Goal: Task Accomplishment & Management: Use online tool/utility

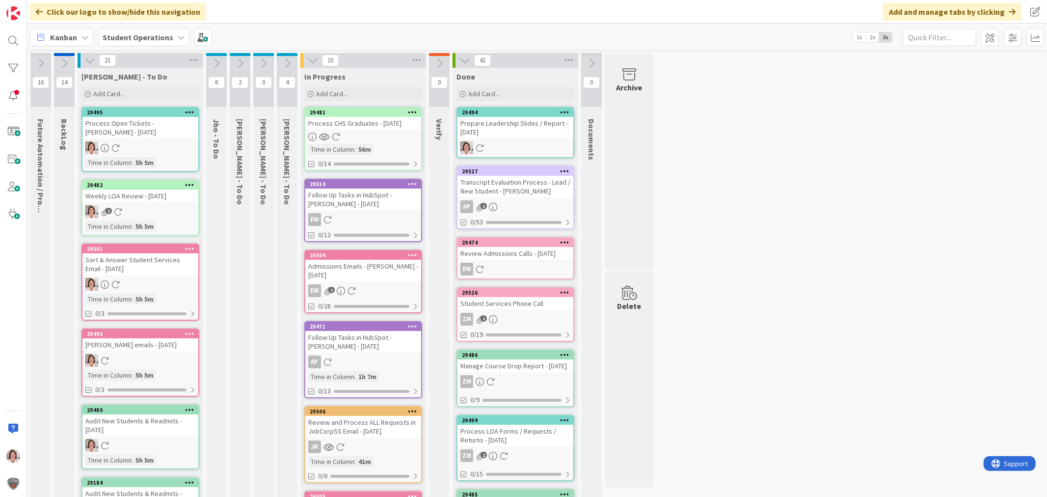
click at [395, 140] on div at bounding box center [363, 137] width 116 height 8
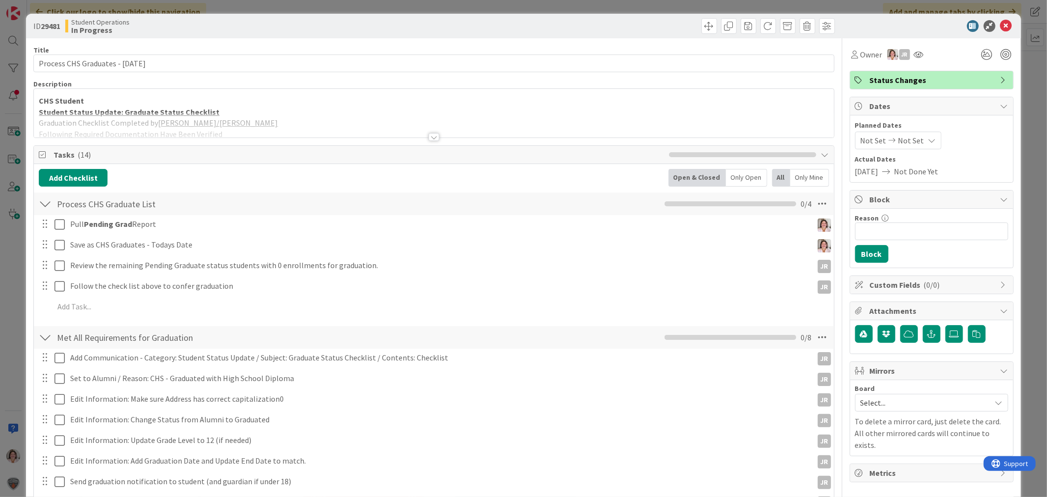
click at [428, 133] on div at bounding box center [433, 137] width 11 height 8
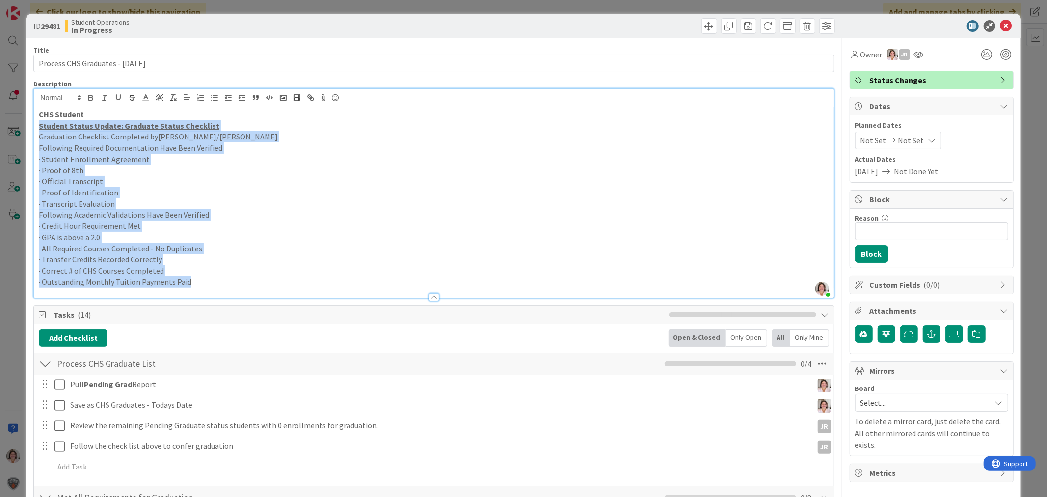
drag, startPoint x: 210, startPoint y: 282, endPoint x: 18, endPoint y: 127, distance: 246.7
click at [18, 127] on div "ID 29481 Student Operations In Progress Title 34 / 128 Process CHS Graduates - …" at bounding box center [523, 248] width 1047 height 497
copy div "Student Status Update: Graduate Status Checklist Graduation Checklist Completed…"
click at [324, 170] on p "· Proof of 8th" at bounding box center [434, 170] width 790 height 11
drag, startPoint x: 159, startPoint y: 272, endPoint x: 35, endPoint y: 129, distance: 189.0
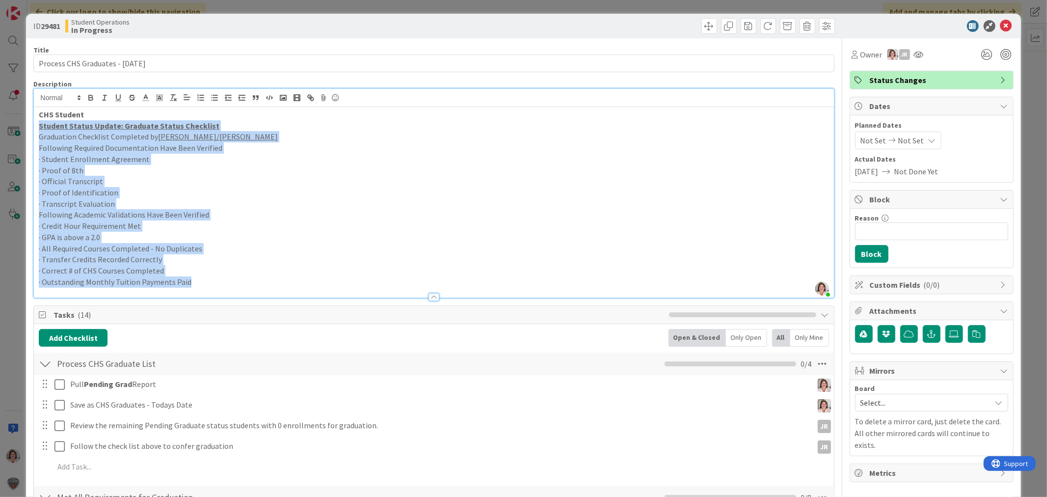
click at [35, 129] on div "CHS Student Student Status Update: Graduate Status Checklist Graduation Checkli…" at bounding box center [434, 202] width 800 height 190
copy div "Student Status Update: Graduate Status Checklist Graduation Checklist Completed…"
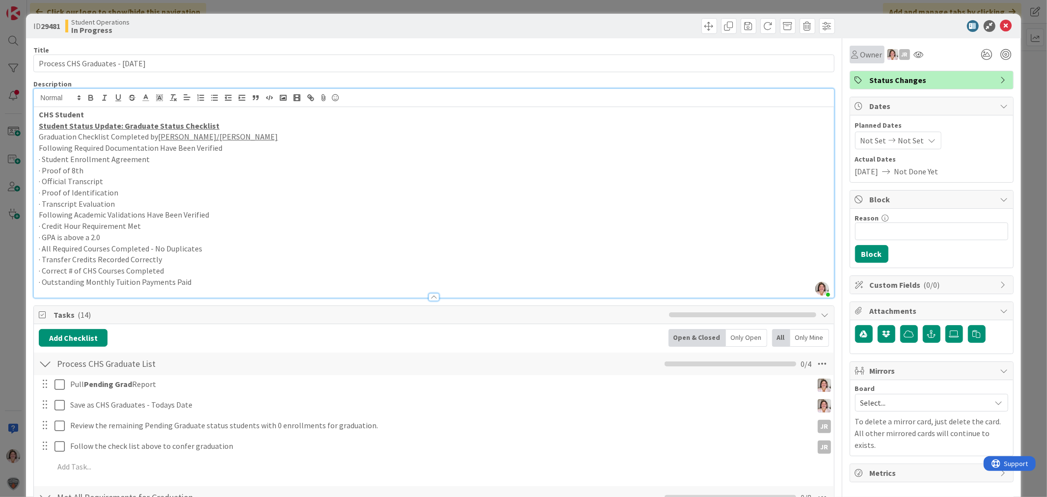
click at [862, 56] on span "Owner" at bounding box center [871, 55] width 22 height 12
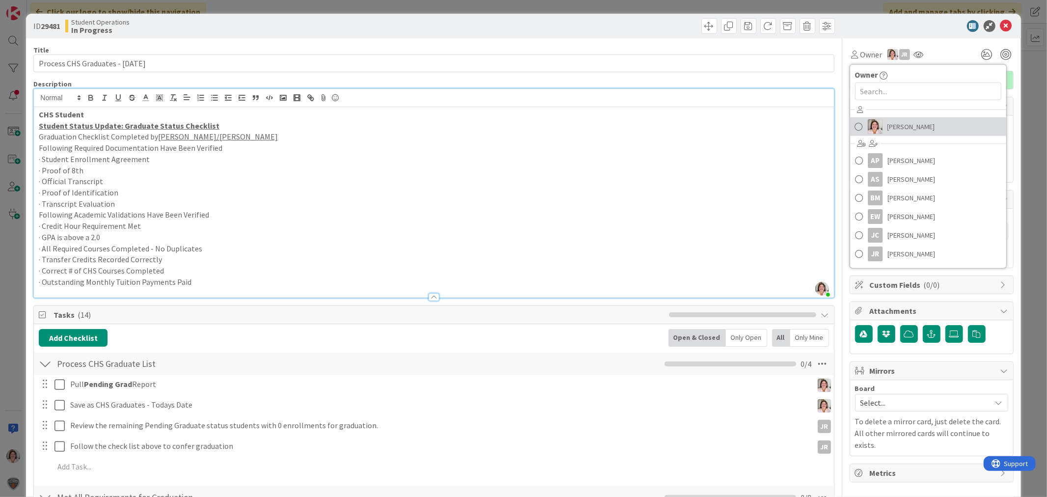
click at [896, 128] on span "[PERSON_NAME]" at bounding box center [911, 126] width 48 height 15
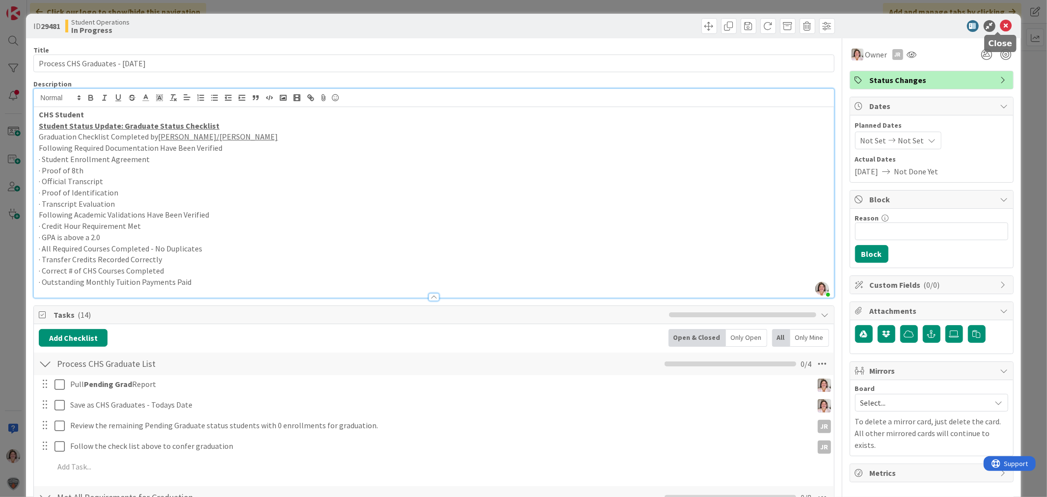
click at [1000, 25] on icon at bounding box center [1006, 26] width 12 height 12
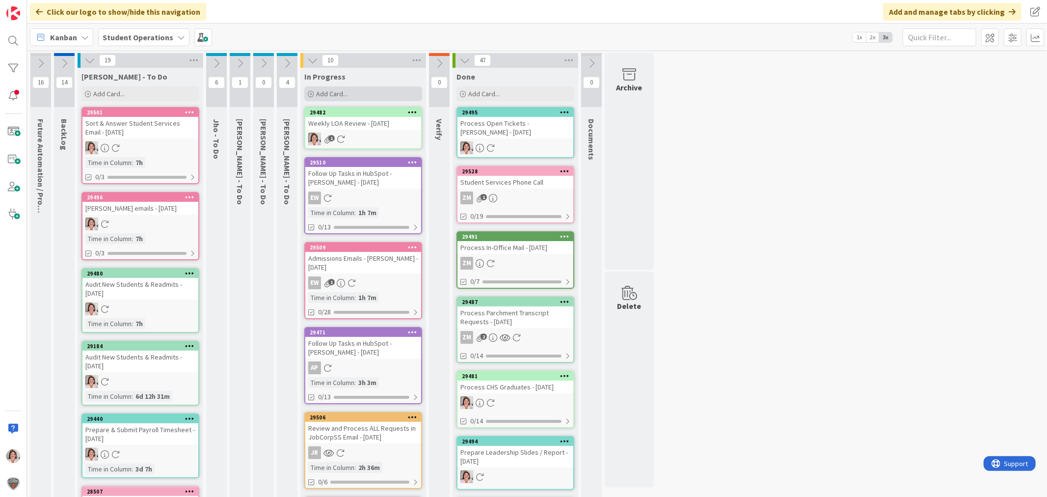
click at [330, 95] on span "Add Card..." at bounding box center [331, 93] width 31 height 9
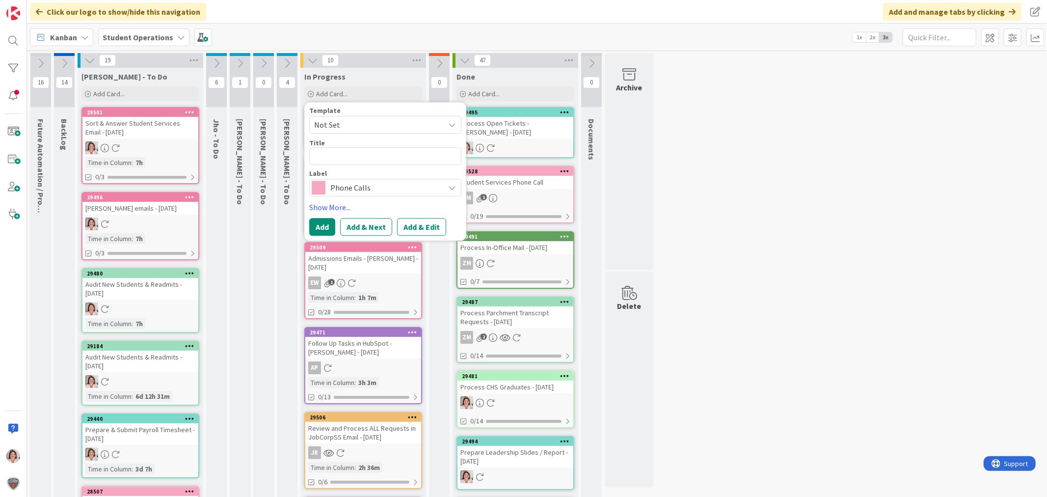
click at [355, 121] on span "Not Set" at bounding box center [375, 124] width 123 height 13
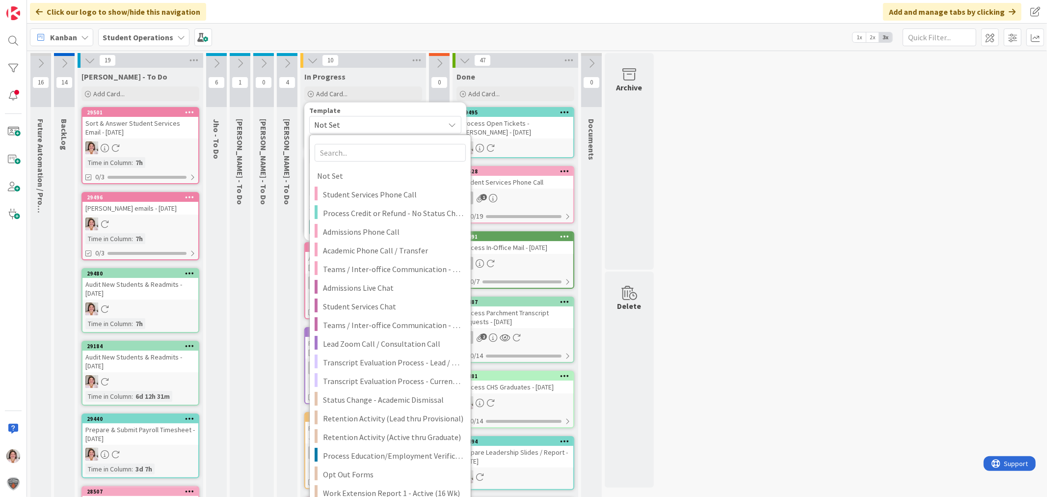
click at [355, 121] on span "Not Set" at bounding box center [375, 124] width 123 height 13
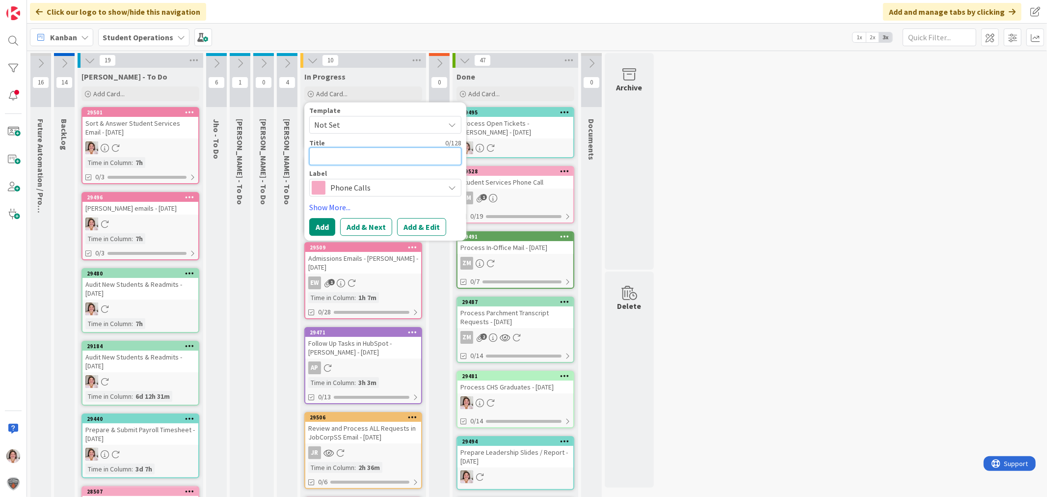
click at [346, 159] on textarea at bounding box center [385, 156] width 152 height 18
type textarea "x"
type textarea "W"
type textarea "x"
type textarea "We"
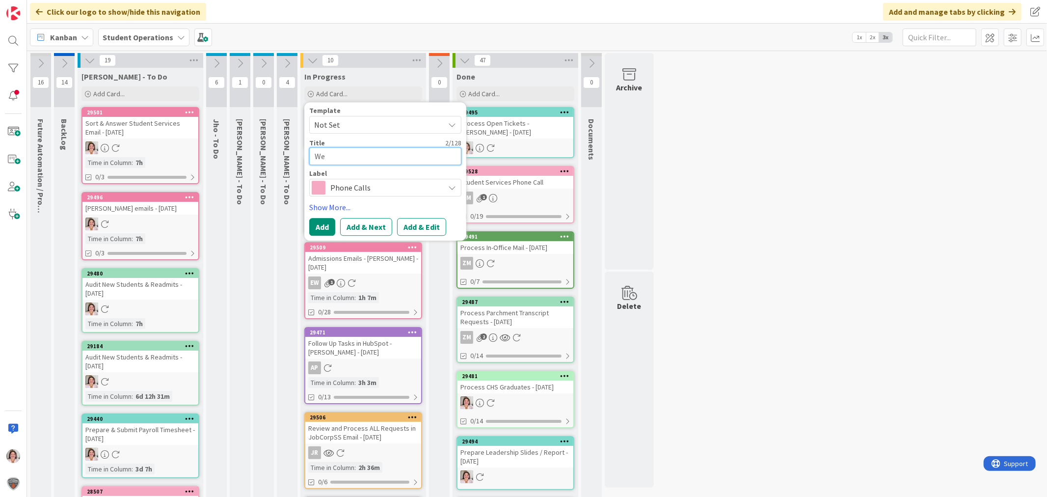
type textarea "x"
type textarea "Wee"
type textarea "x"
type textarea "Week"
type textarea "x"
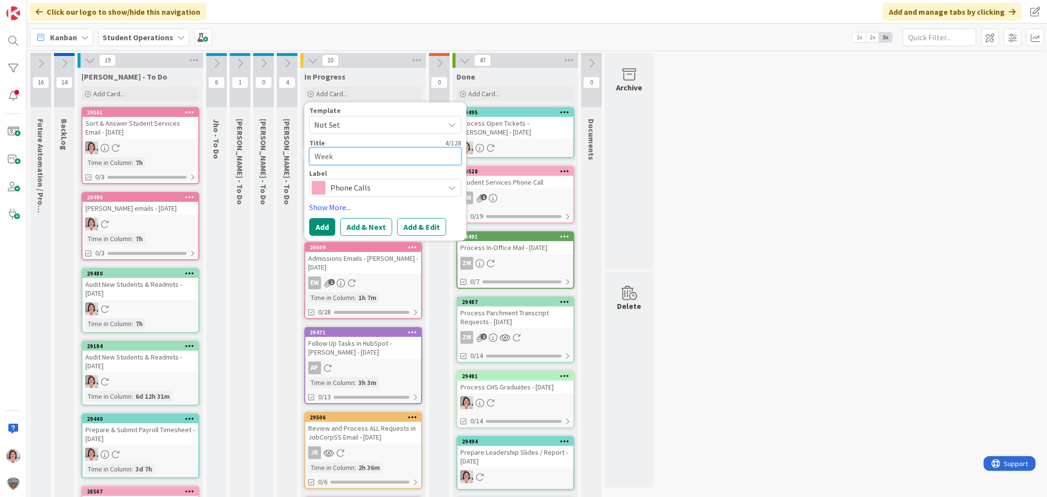
type textarea "Weekl"
type textarea "x"
type textarea "Weekly"
type textarea "x"
type textarea "Weekly"
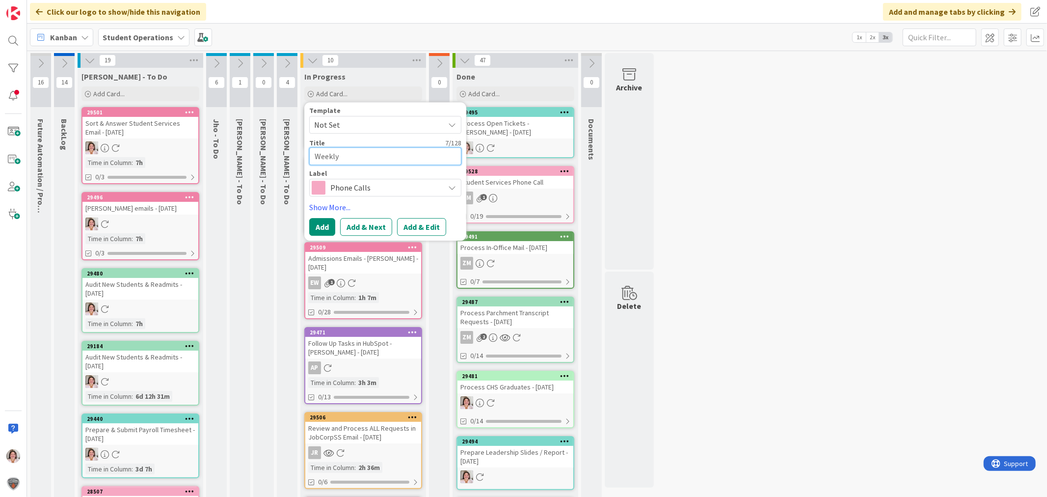
type textarea "x"
type textarea "Weekly E"
drag, startPoint x: 346, startPoint y: 155, endPoint x: 280, endPoint y: 154, distance: 65.3
type textarea "x"
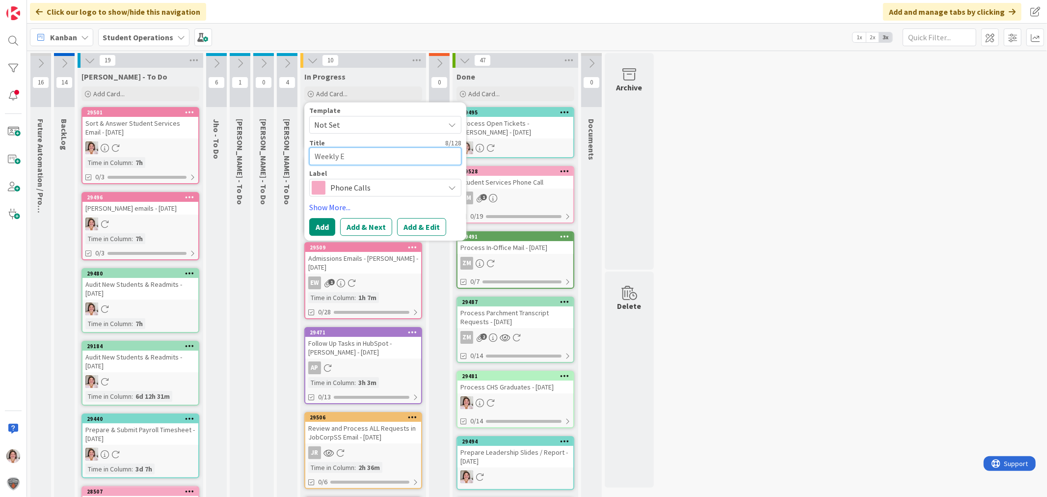
type textarea "W"
type textarea "x"
type textarea "We"
type textarea "x"
type textarea "Wee"
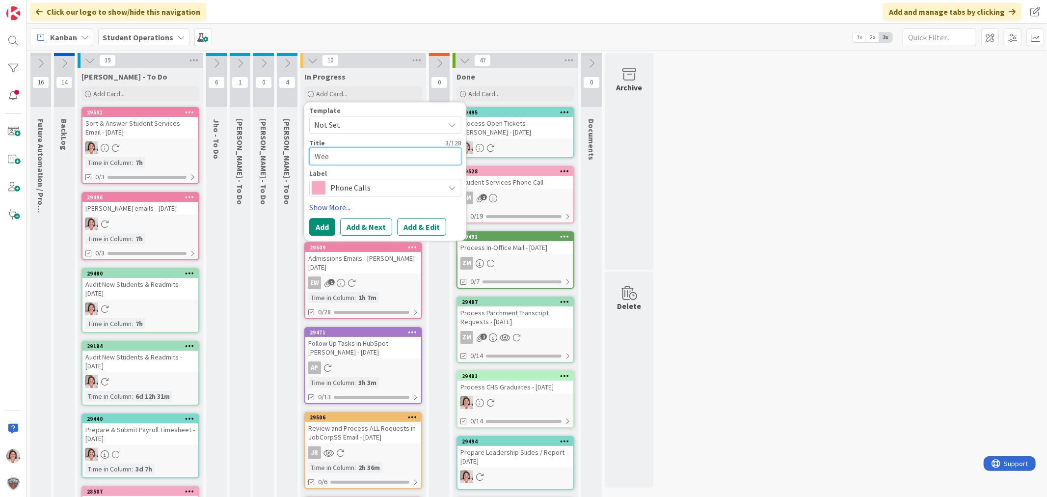
type textarea "x"
type textarea "Week"
type textarea "x"
type textarea "Weekl"
type textarea "x"
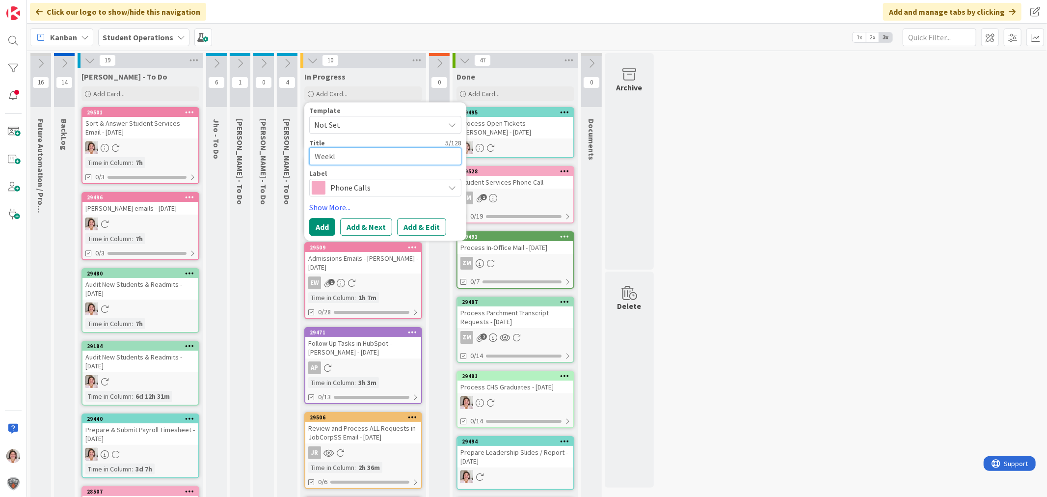
type textarea "Weekly"
type textarea "x"
type textarea "Weekly"
type textarea "x"
type textarea "Weekly L"
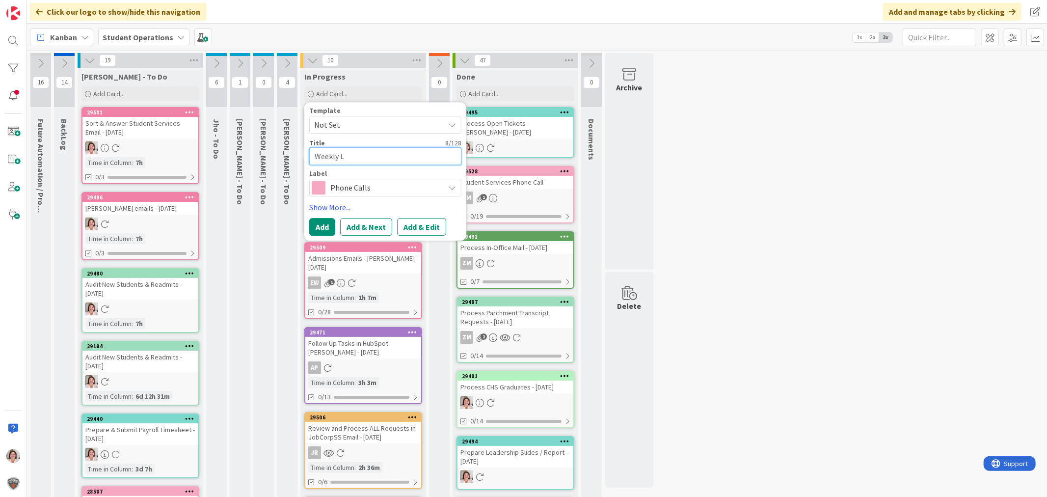
type textarea "x"
type textarea "Weekly Le"
type textarea "x"
type textarea "Weekly Lea"
type textarea "x"
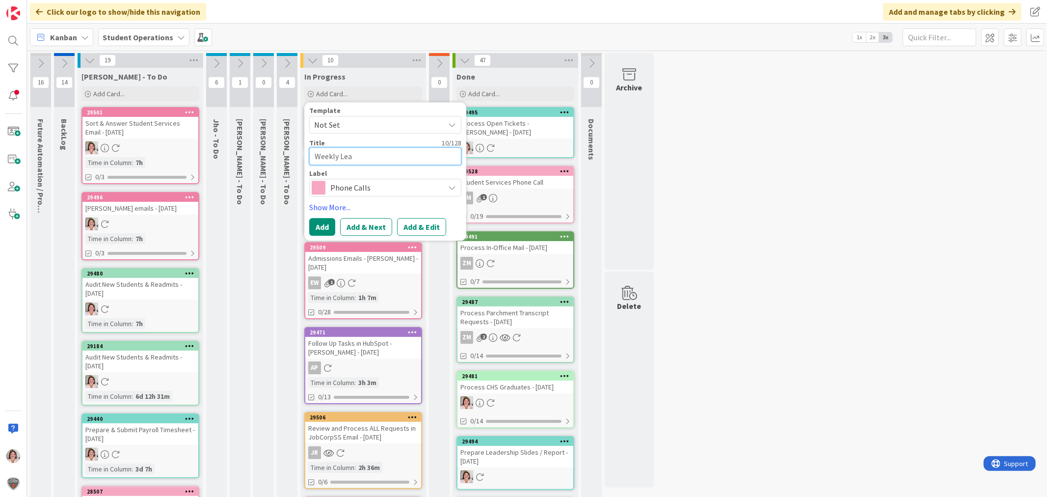
type textarea "Weekly Lead"
type textarea "x"
type textarea "Weekly Leade"
type textarea "x"
type textarea "Weekly Leader"
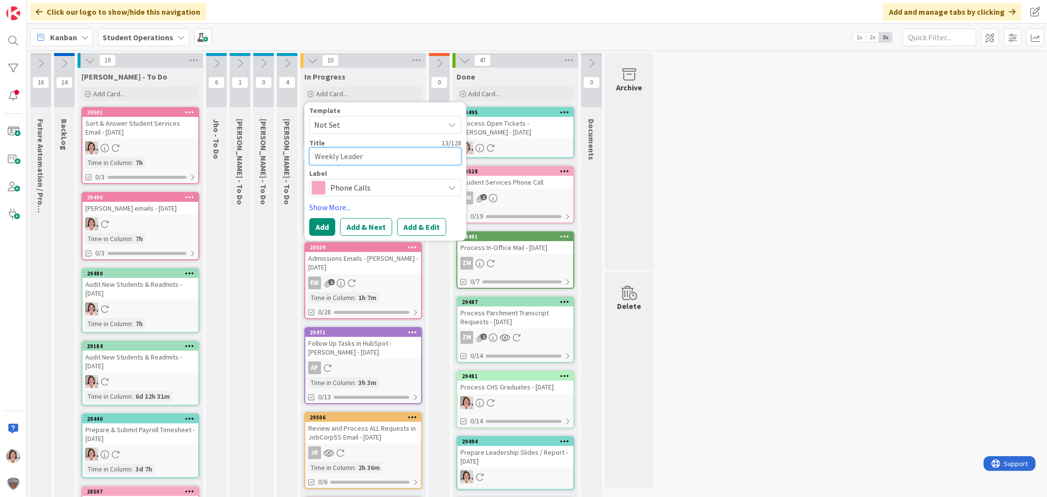
type textarea "x"
type textarea "Weekly Leaders"
type textarea "x"
type textarea "Weekly Leadersh"
type textarea "x"
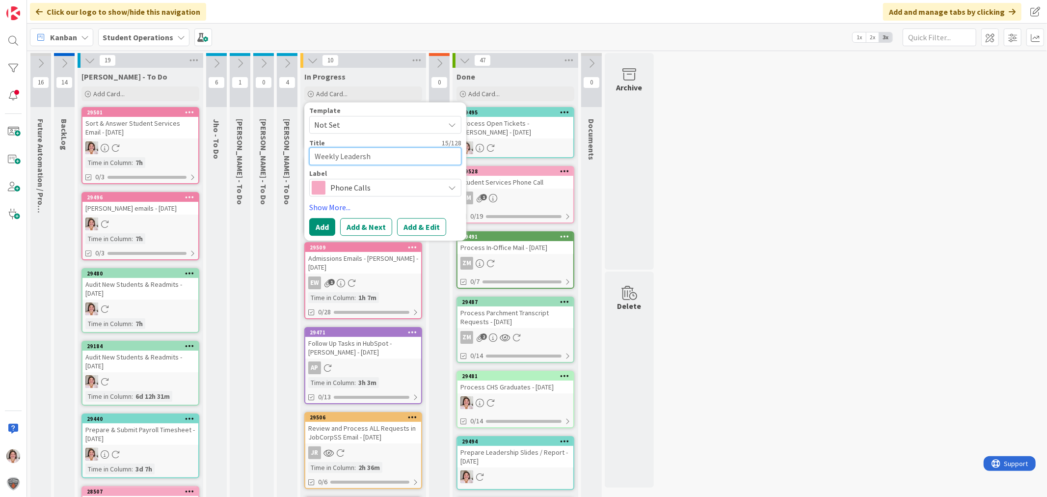
type textarea "Weekly Leadershi"
type textarea "x"
type textarea "Weekly Leadership"
type textarea "x"
type textarea "Weekly Leadership"
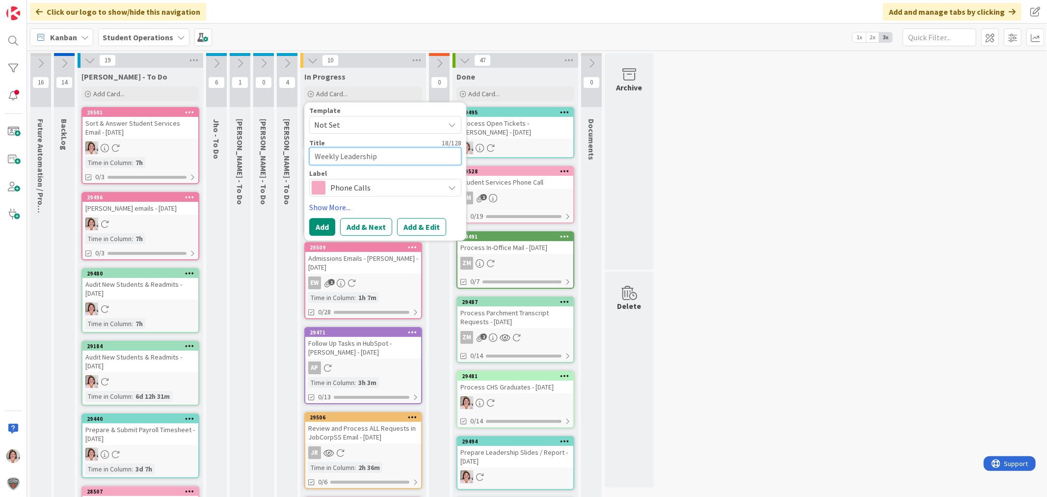
type textarea "x"
type textarea "Weekly Leadership M"
type textarea "x"
type textarea "Weekly Leadership Me"
type textarea "x"
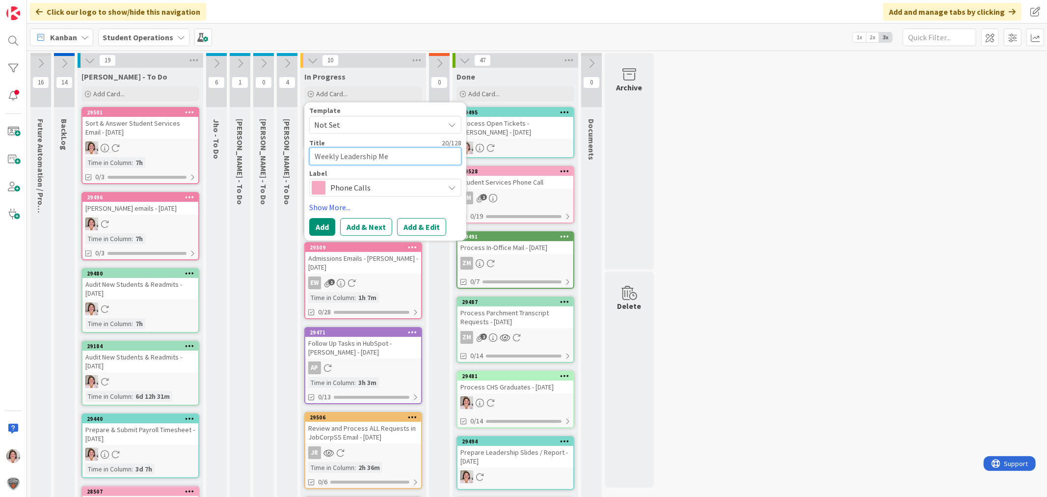
type textarea "Weekly Leadership Mee"
type textarea "x"
type textarea "Weekly Leadership Meet"
type textarea "x"
type textarea "Weekly Leadership Meeti"
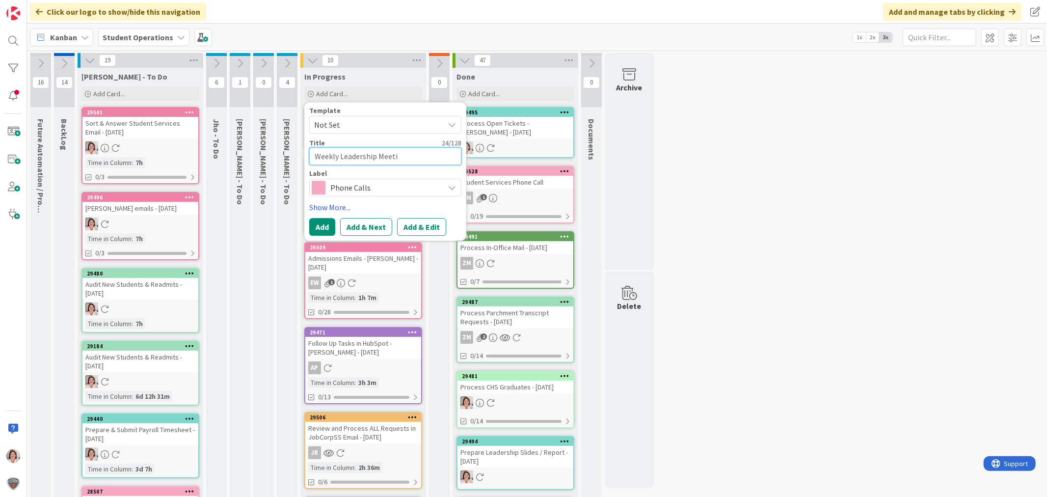
type textarea "x"
type textarea "Weekly Leadership Meetin"
type textarea "x"
type textarea "Weekly Leadership Meeting"
type textarea "x"
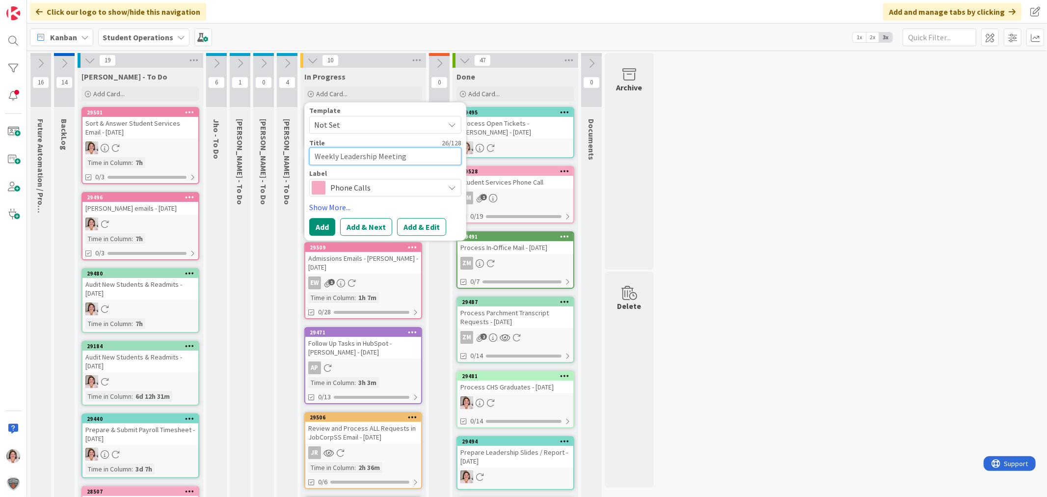
type textarea "Weekly Leadership Meeting"
click at [385, 187] on span "Phone Calls" at bounding box center [384, 188] width 109 height 14
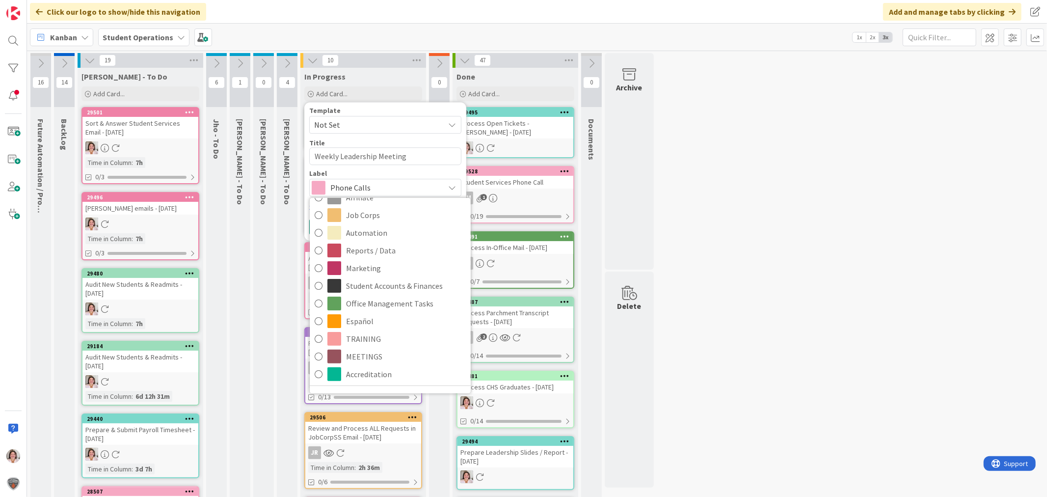
scroll to position [267, 0]
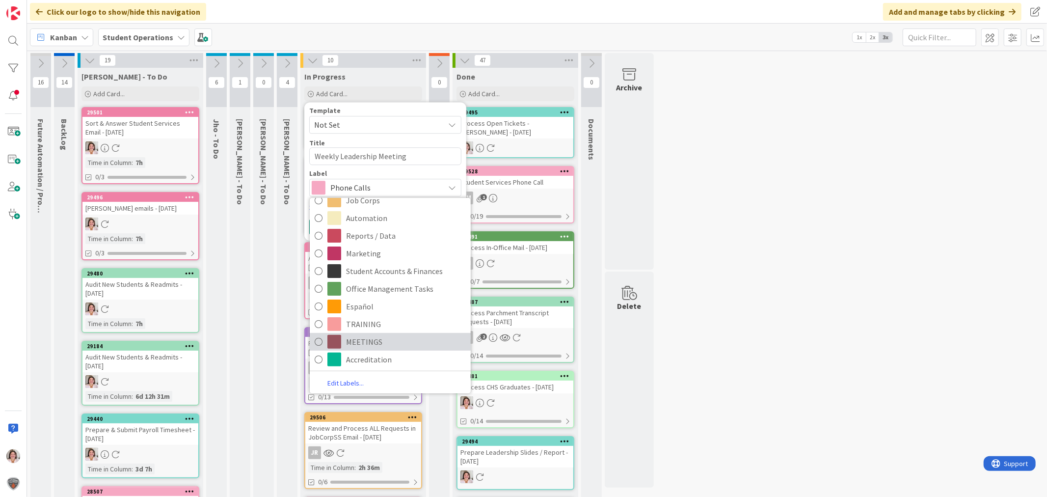
click at [362, 339] on span "MEETINGS" at bounding box center [406, 341] width 120 height 15
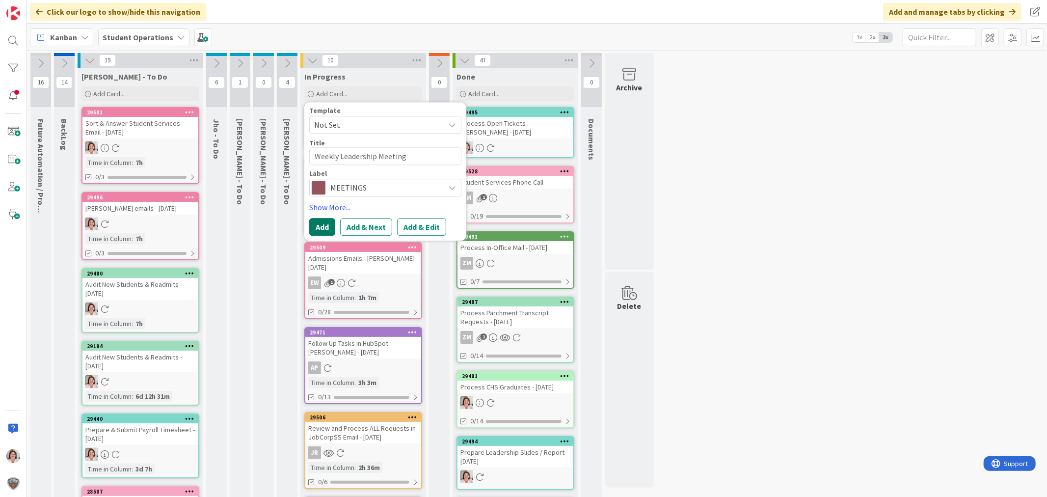
click at [317, 224] on button "Add" at bounding box center [322, 227] width 26 height 18
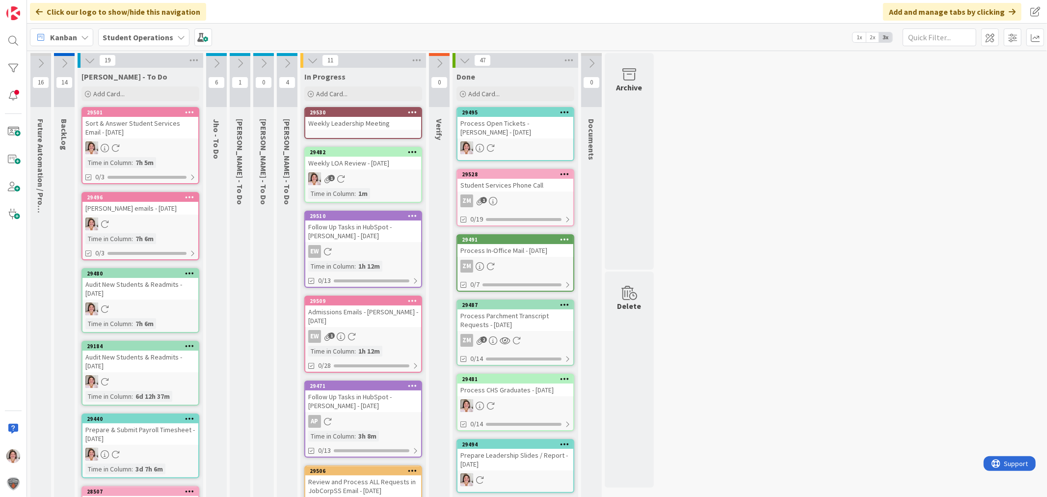
click at [370, 132] on div "29530 Weekly Leadership Meeting" at bounding box center [363, 123] width 118 height 32
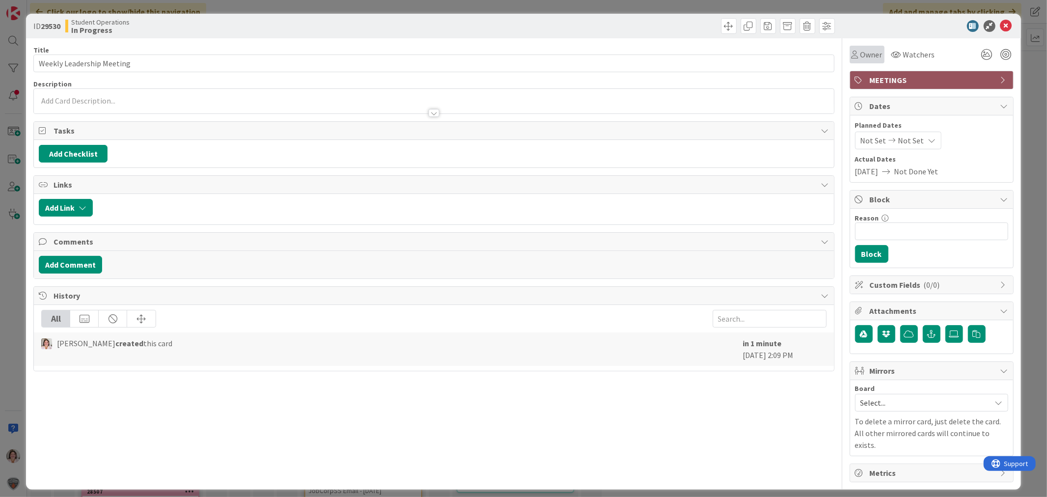
click at [865, 54] on span "Owner" at bounding box center [871, 55] width 22 height 12
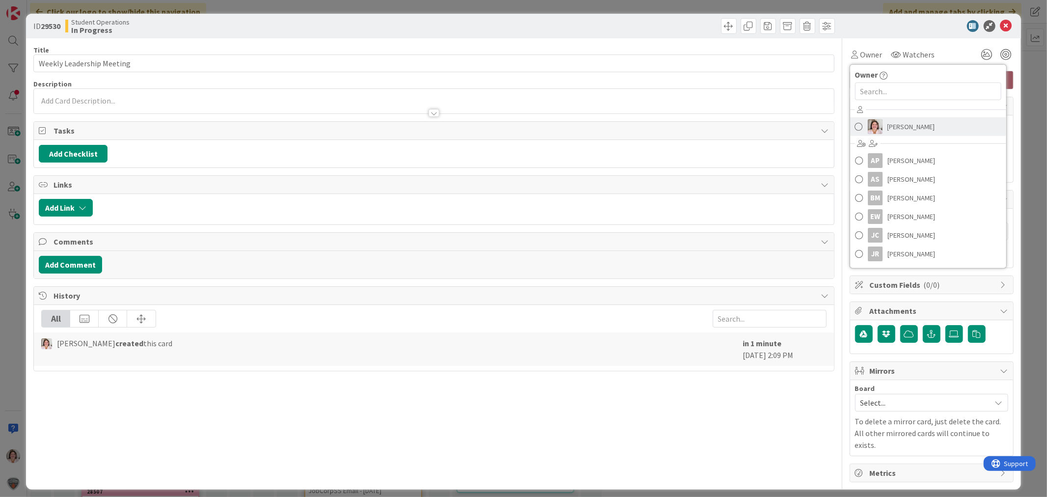
click at [896, 127] on span "[PERSON_NAME]" at bounding box center [911, 126] width 48 height 15
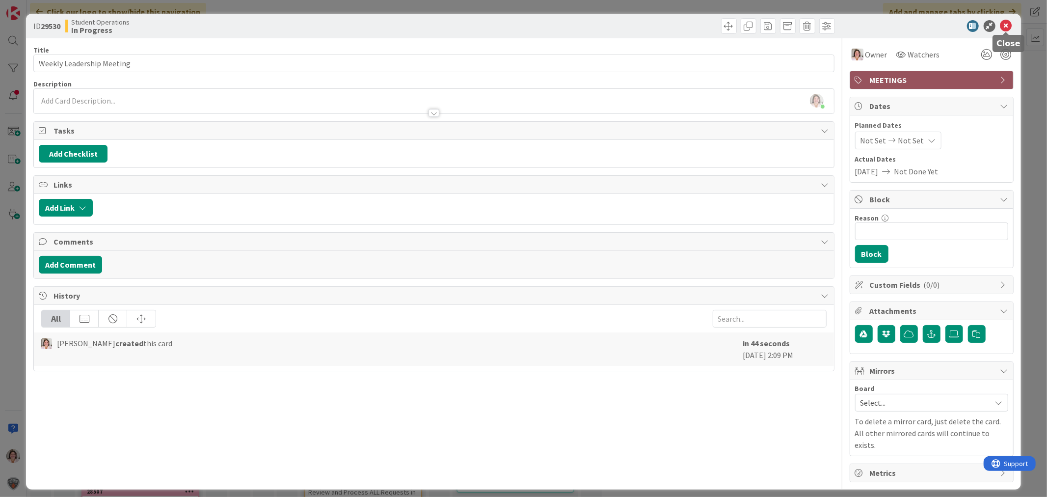
drag, startPoint x: 1008, startPoint y: 22, endPoint x: 1002, endPoint y: 27, distance: 8.3
click at [1008, 22] on icon at bounding box center [1006, 26] width 12 height 12
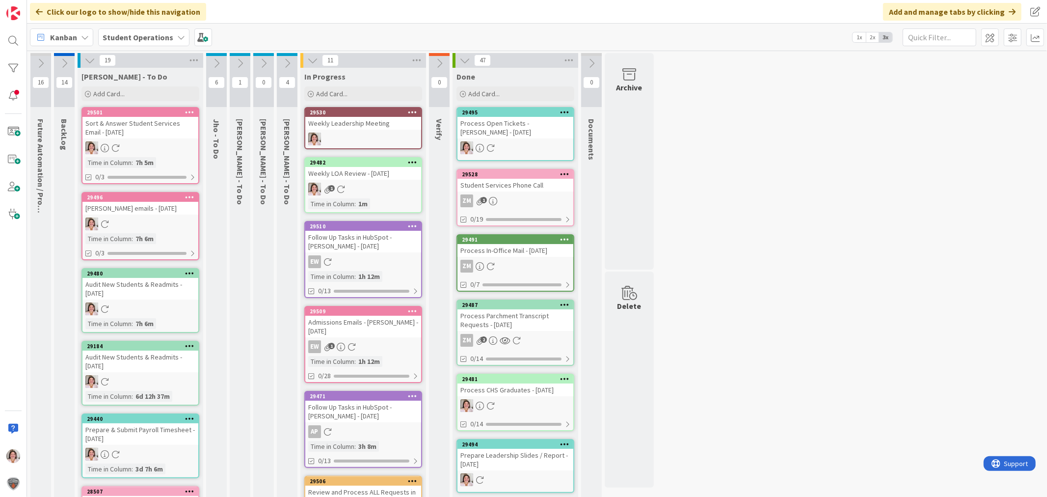
click at [379, 125] on div "Weekly Leadership Meeting" at bounding box center [363, 123] width 116 height 13
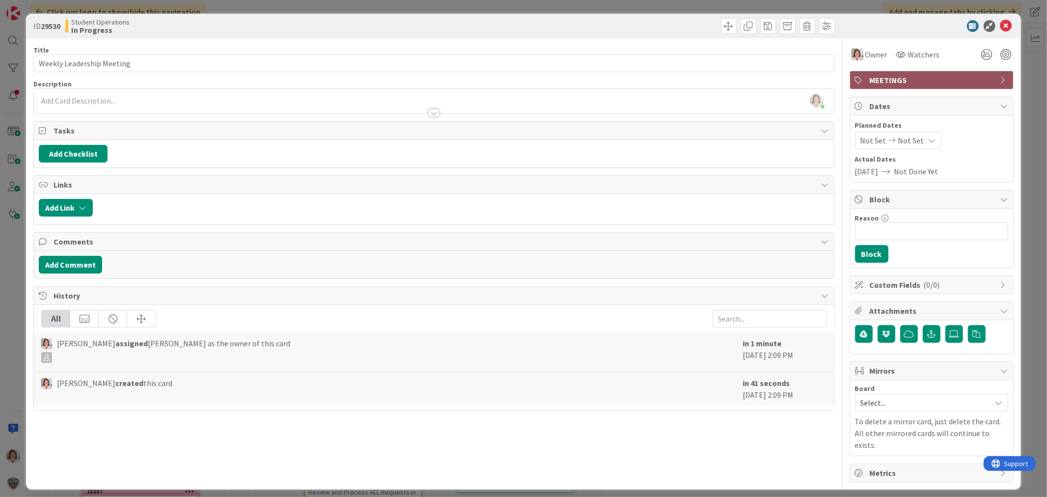
click at [1012, 24] on div at bounding box center [927, 26] width 174 height 12
click at [1009, 27] on icon at bounding box center [1006, 26] width 12 height 12
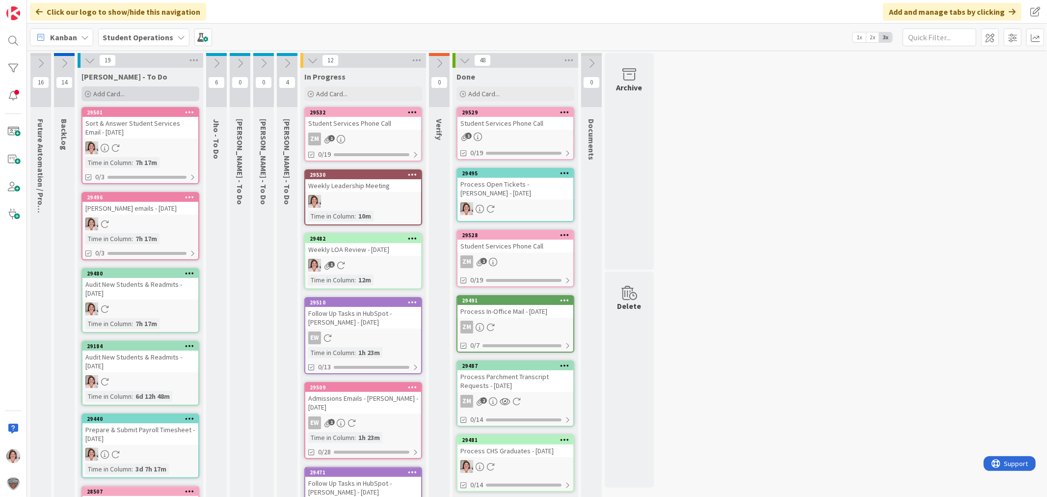
click at [95, 94] on span "Add Card..." at bounding box center [108, 93] width 31 height 9
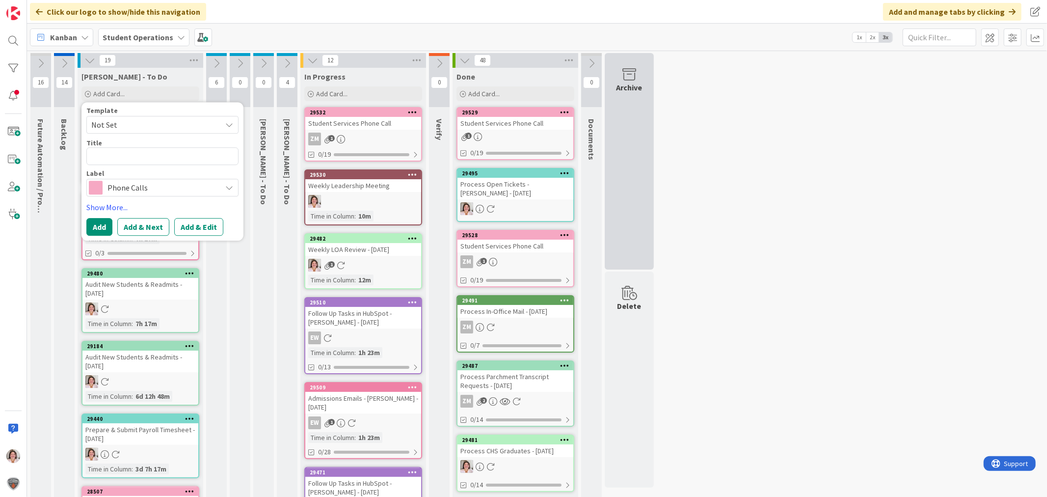
type textarea "x"
type textarea "A"
type textarea "x"
type textarea "Ad"
type textarea "x"
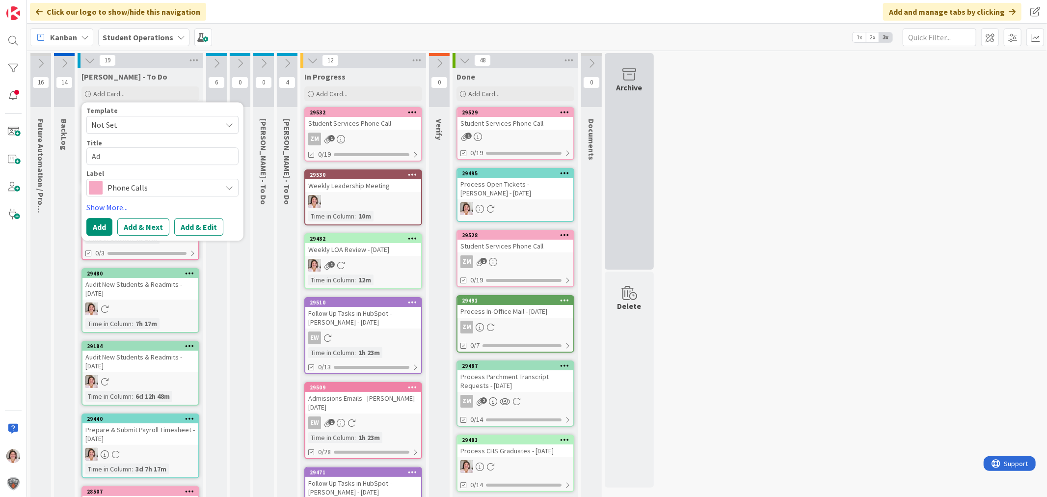
type textarea "Adm"
type textarea "x"
type textarea "Admi"
type textarea "x"
type textarea "Admis"
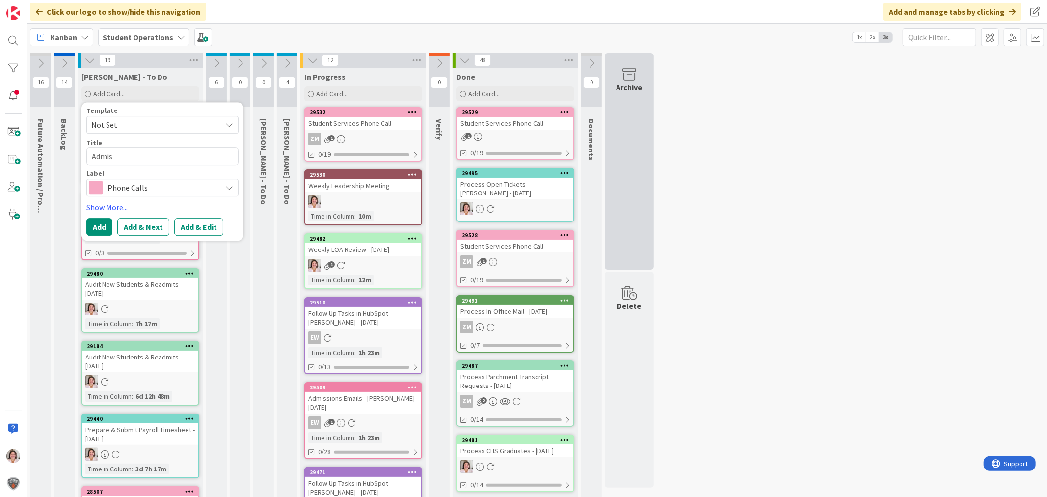
type textarea "x"
type textarea "Admiss"
type textarea "x"
type textarea "Admissi"
type textarea "x"
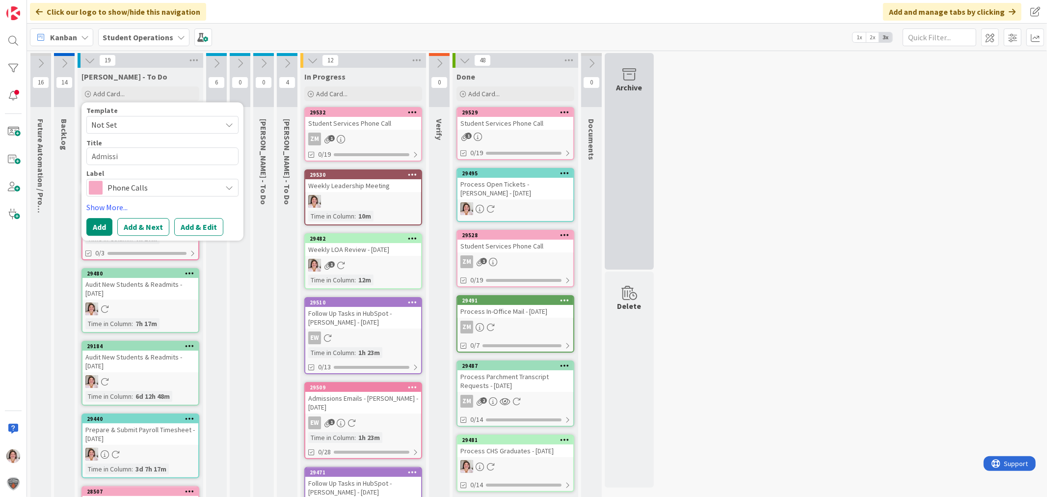
type textarea "Admissio"
type textarea "x"
type textarea "Admission"
type textarea "x"
type textarea "Admissions"
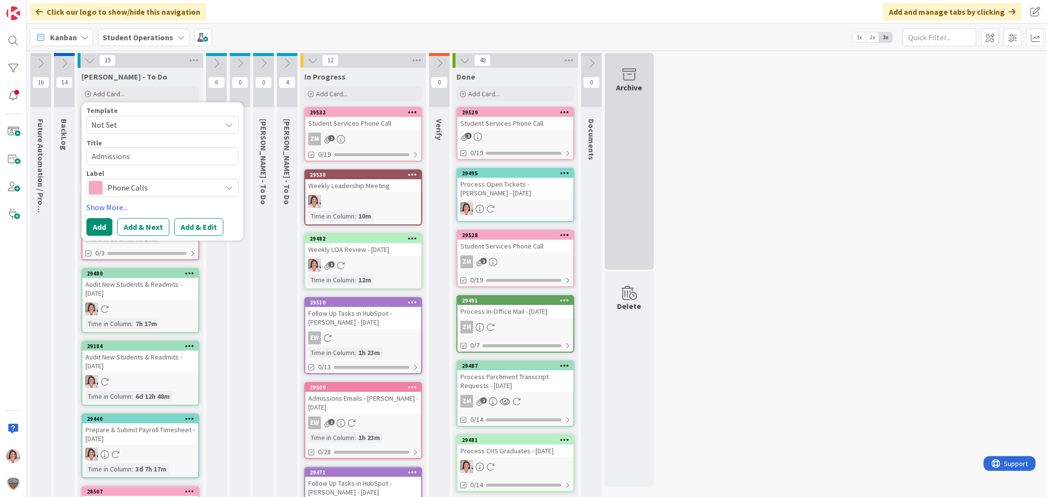
type textarea "x"
type textarea "Admissions"
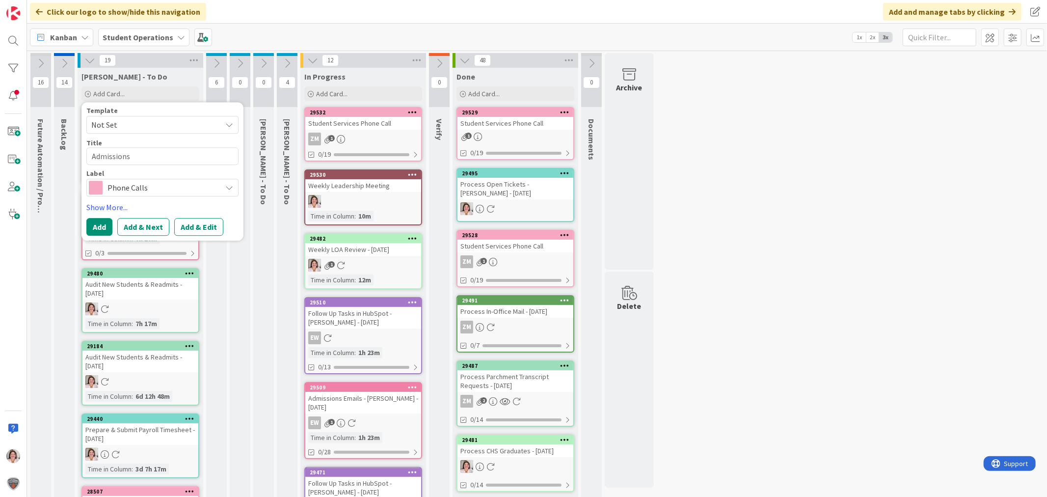
type textarea "x"
type textarea "Admissions"
type textarea "x"
type textarea "Admissions -"
type textarea "x"
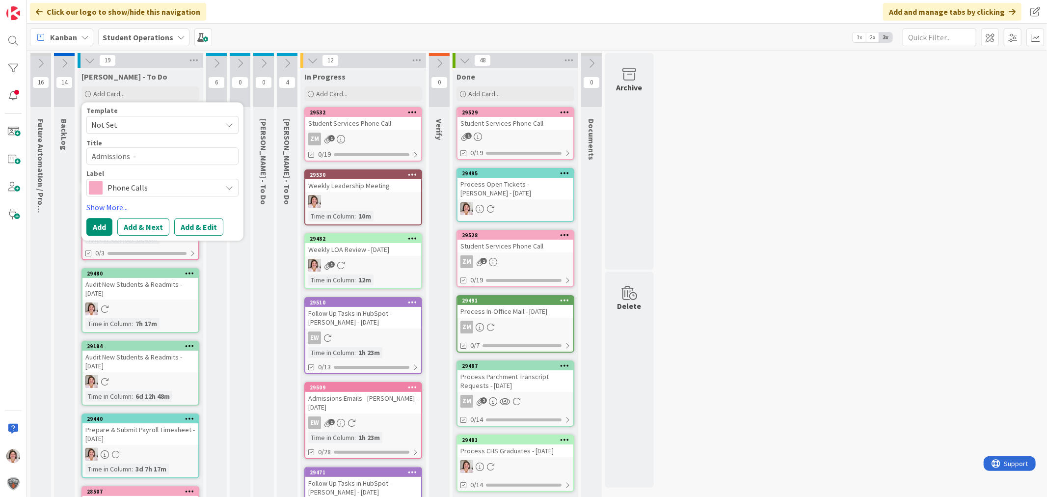
type textarea "Admissions -"
type textarea "x"
type textarea "Admissions - T"
type textarea "x"
type textarea "Admissions - Tr"
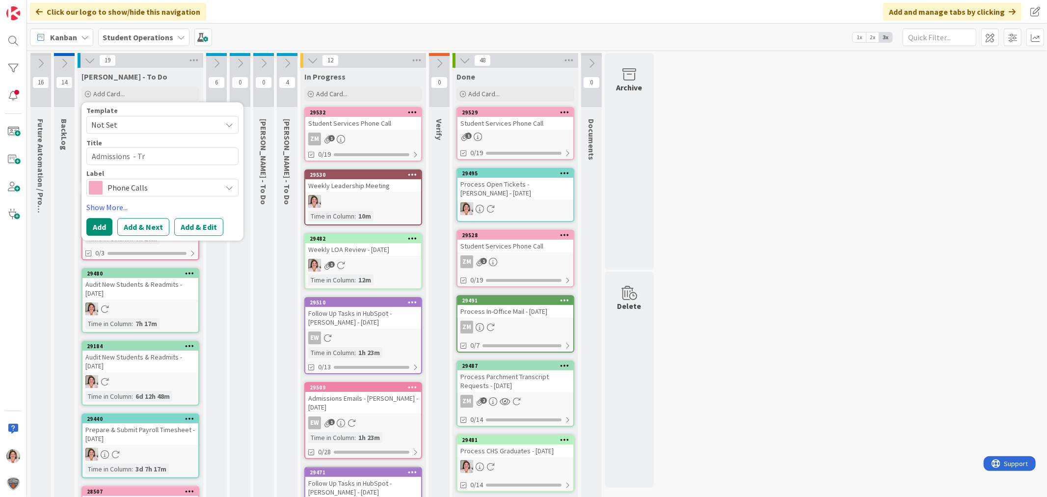
type textarea "x"
type textarea "Admissions - Tra"
type textarea "x"
type textarea "Admissions - [PERSON_NAME]"
type textarea "x"
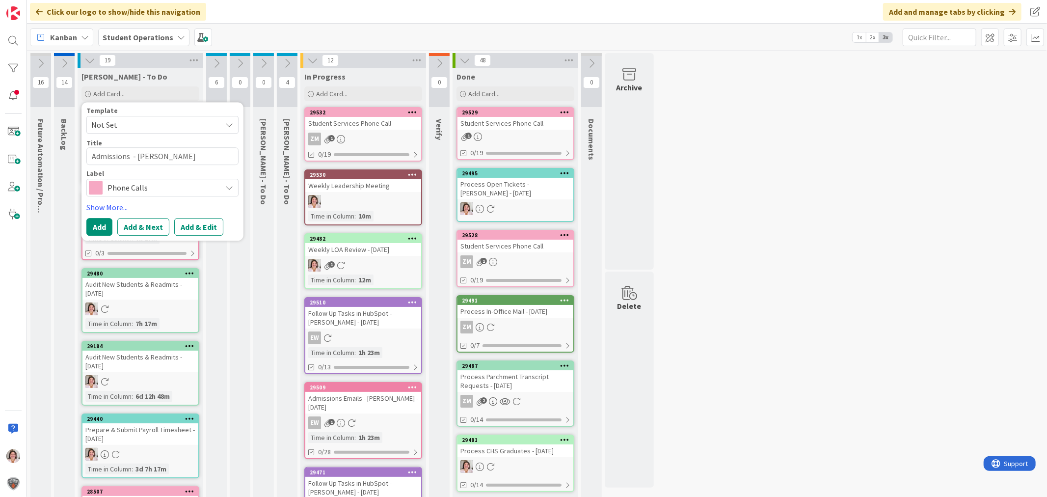
type textarea "Admissions - Trans"
type textarea "x"
type textarea "Admissions - Transc"
type textarea "x"
type textarea "Admissions - Transcr"
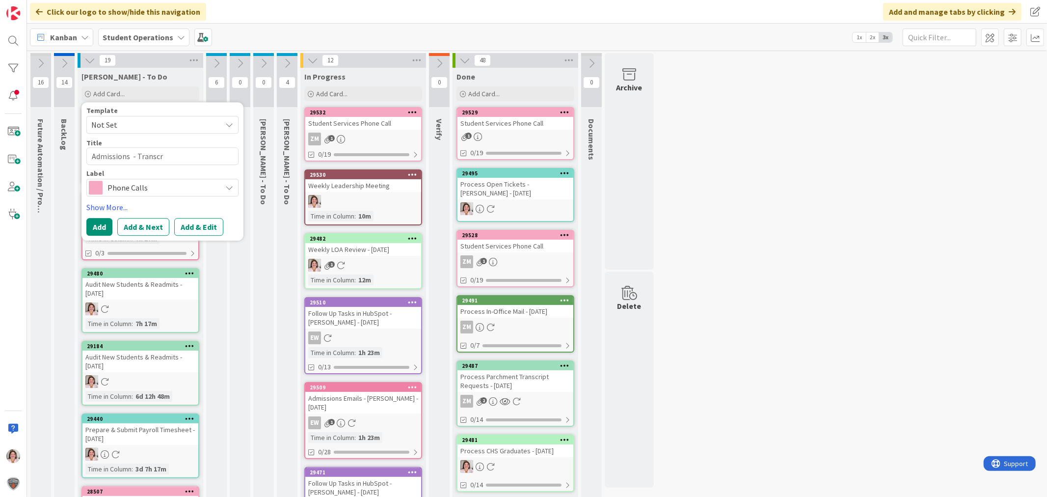
type textarea "x"
type textarea "Admissions - Transcri"
type textarea "x"
type textarea "Admissions - Transcrip"
type textarea "x"
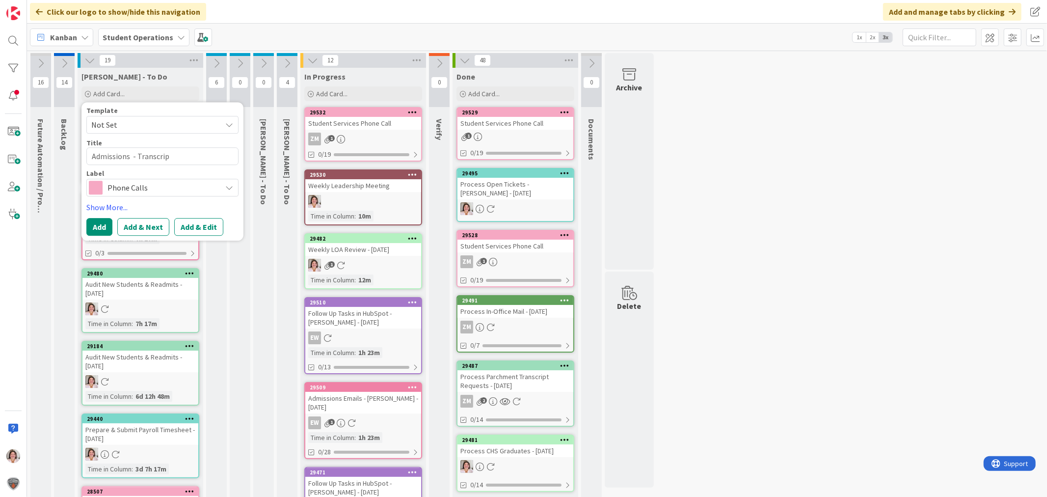
type textarea "Admissions - Transcript"
type textarea "x"
type textarea "Admissions - Transcript"
type textarea "x"
type textarea "Admissions - Transcript R"
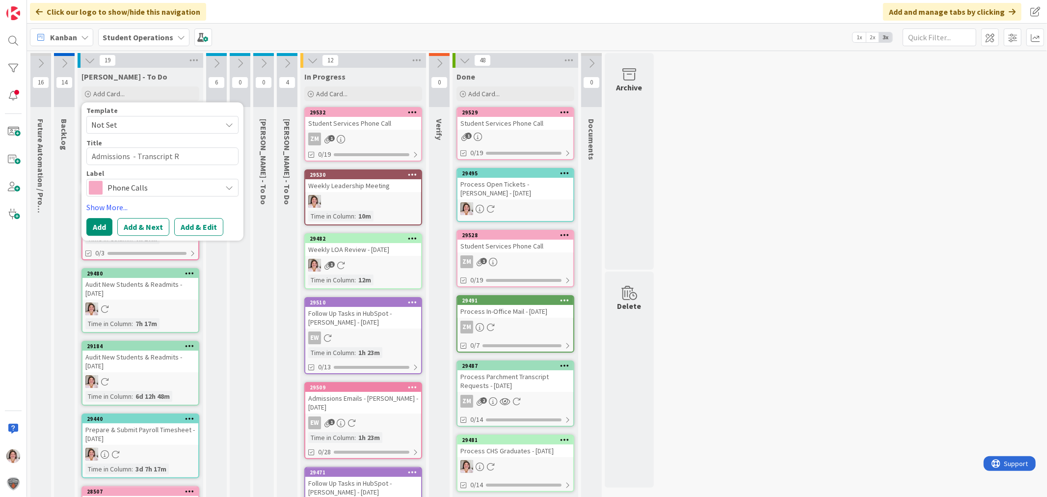
type textarea "x"
type textarea "Admissions - Transcript Re"
type textarea "x"
type textarea "Admissions - Transcript Reg"
type textarea "x"
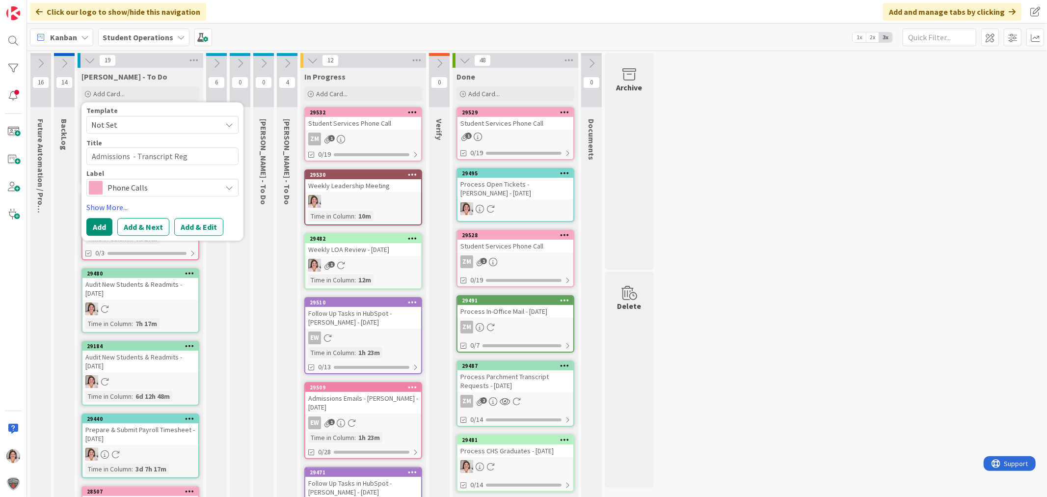
type textarea "Admissions - Transcript Regi"
type textarea "x"
type textarea "Admissions - Transcript Regis"
type textarea "x"
type textarea "Admissions - Transcript Regist"
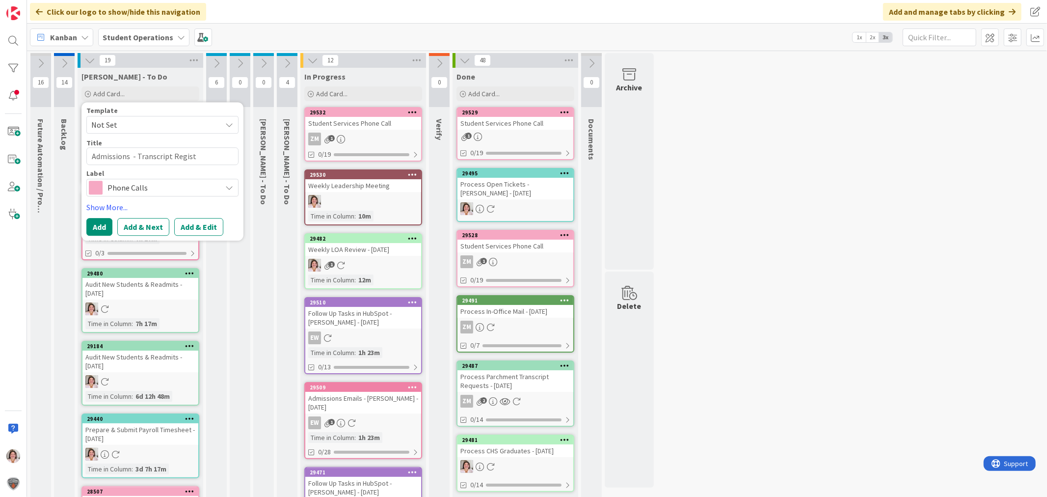
type textarea "x"
type textarea "Admissions - Transcript Registr"
type textarea "x"
type textarea "Admissions - Transcript Registra"
type textarea "x"
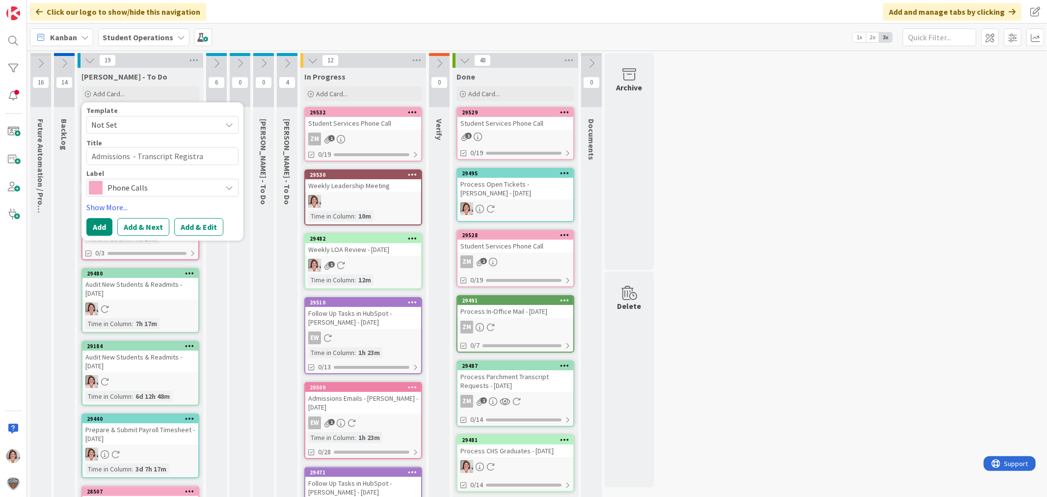
type textarea "Admissions - Transcript Registrat"
type textarea "x"
type textarea "Admissions - Transcript Registrati"
type textarea "x"
type textarea "Admissions - Transcript Registratio"
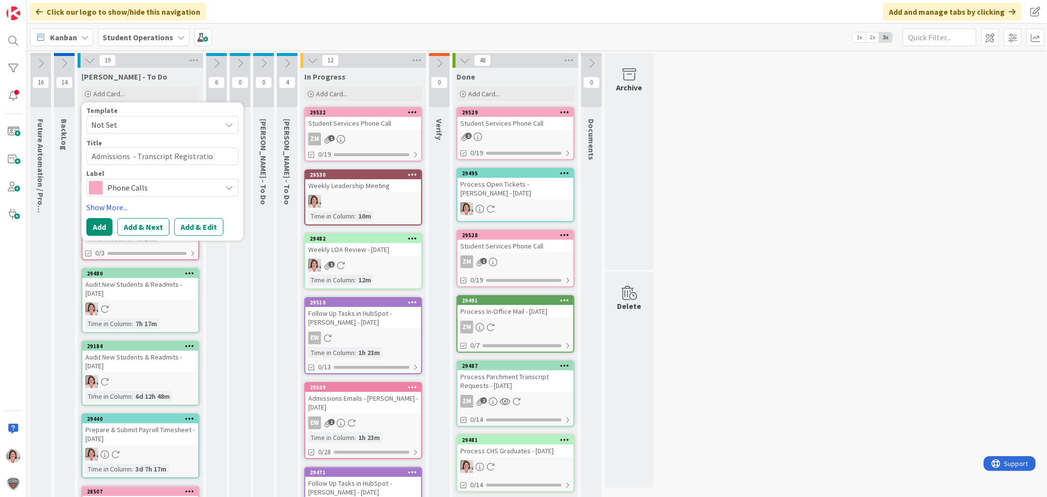
type textarea "x"
type textarea "Admissions - Transcript Registration"
type textarea "x"
type textarea "Admissions - Transcript Registration"
type textarea "x"
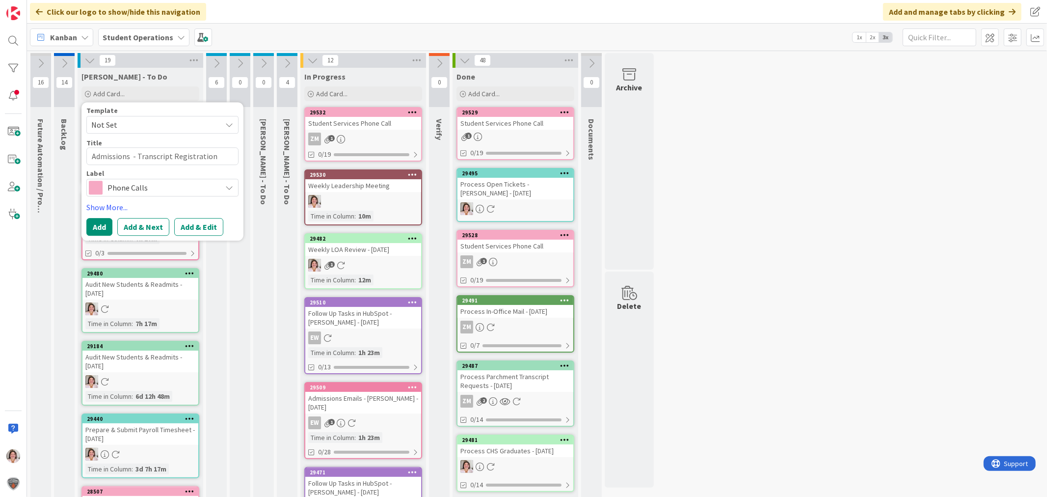
type textarea "Admissions - Transcript Registration F"
type textarea "x"
type textarea "Admissions - Transcript Registration Fe"
type textarea "x"
type textarea "Admissions - Transcript Registration Fee"
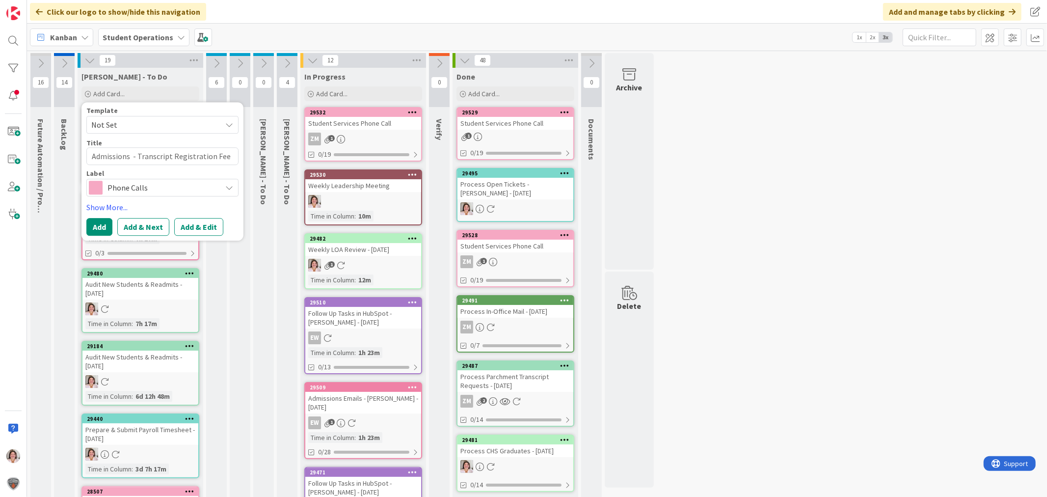
type textarea "x"
type textarea "Admissions - Transcript Registration Fee?"
click at [169, 187] on span "Phone Calls" at bounding box center [161, 188] width 109 height 14
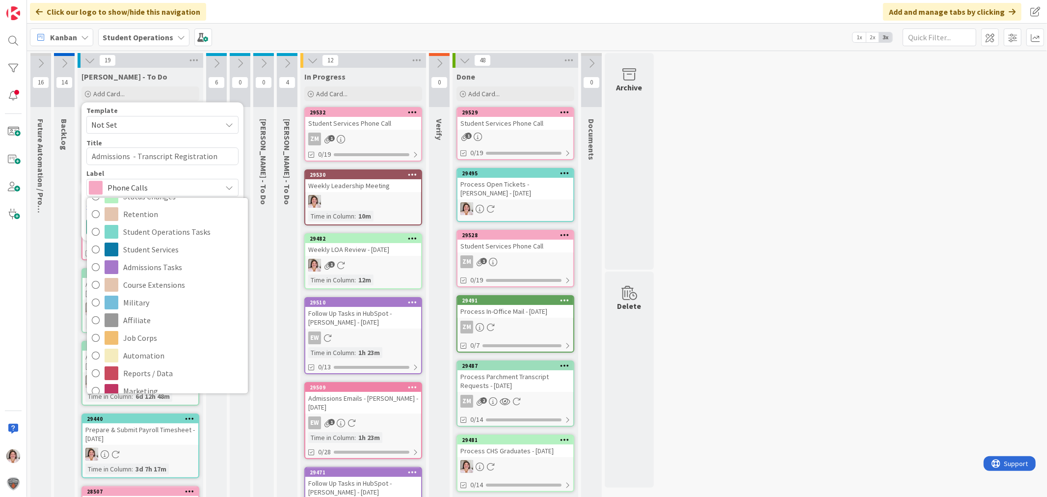
scroll to position [50, 0]
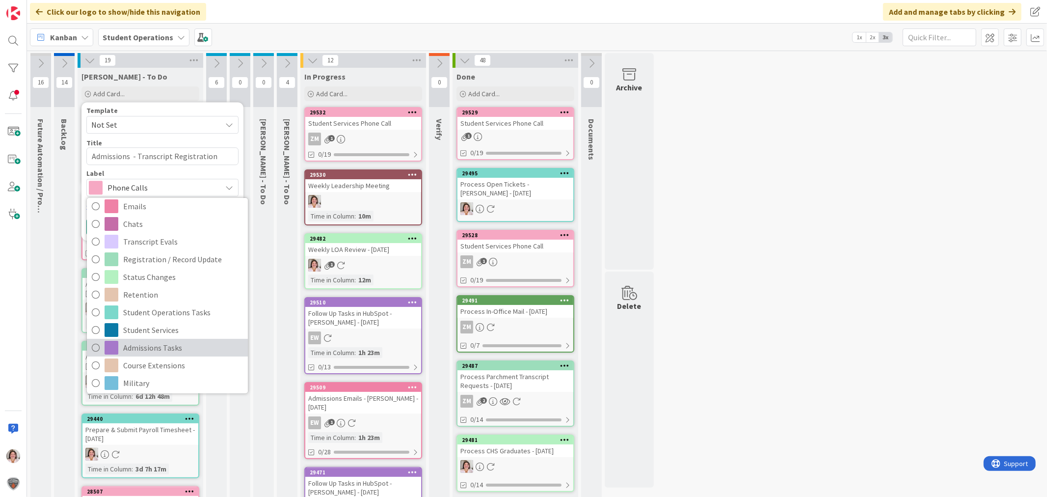
click at [146, 346] on span "Admissions Tasks" at bounding box center [183, 347] width 120 height 15
type textarea "x"
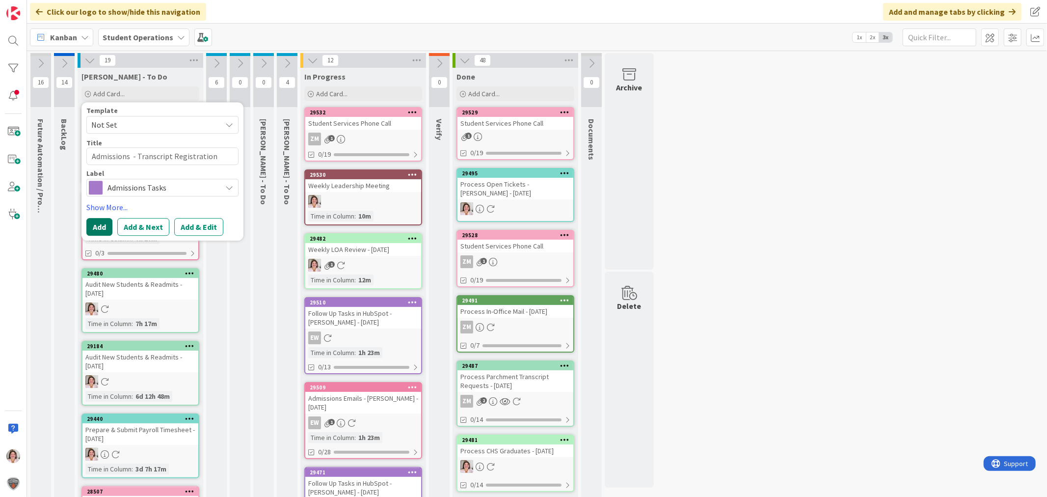
click at [97, 226] on button "Add" at bounding box center [99, 227] width 26 height 18
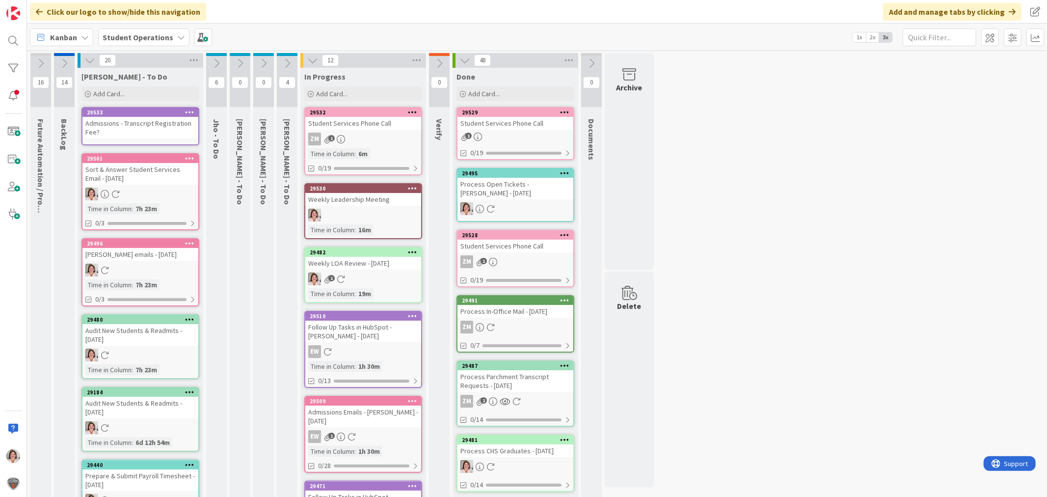
click at [192, 111] on icon at bounding box center [189, 111] width 9 height 7
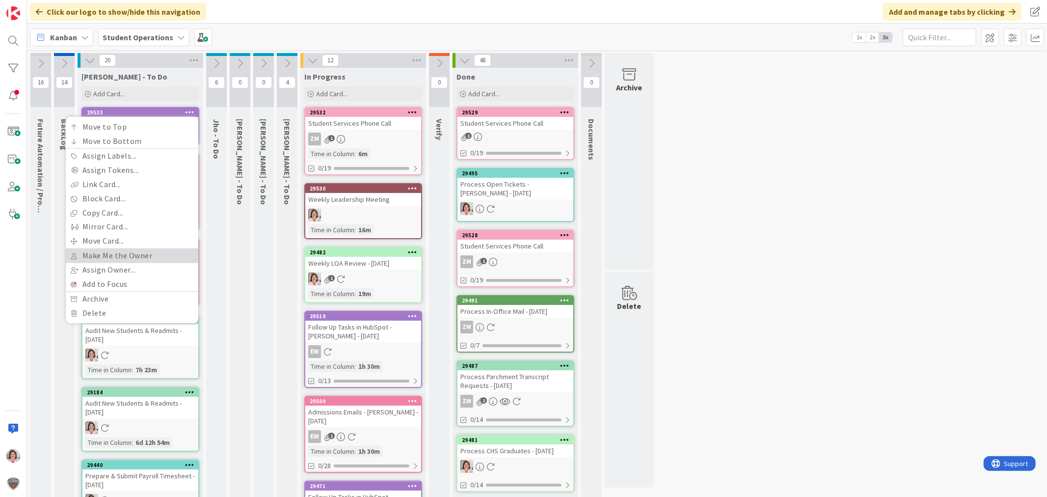
click at [134, 257] on link "Make Me the Owner" at bounding box center [132, 256] width 133 height 14
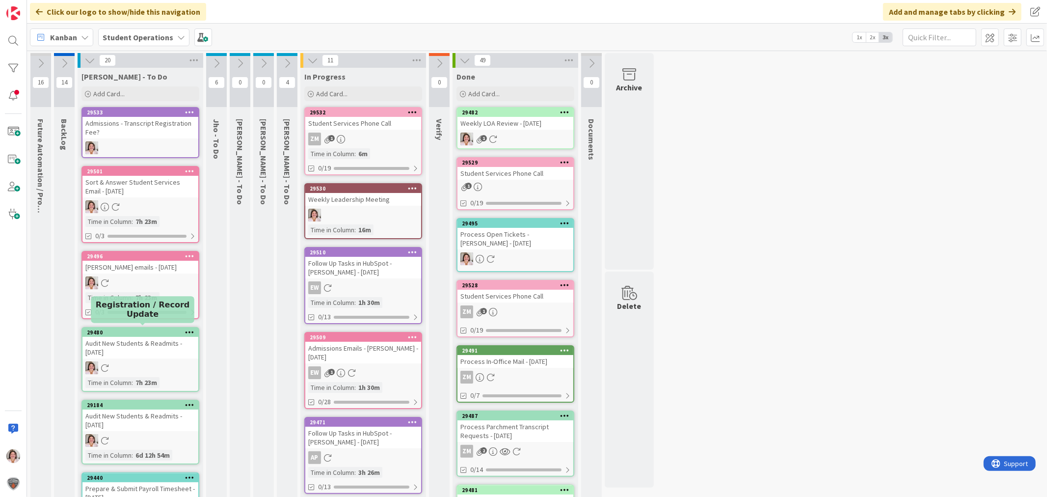
drag, startPoint x: 142, startPoint y: 109, endPoint x: 187, endPoint y: 261, distance: 158.2
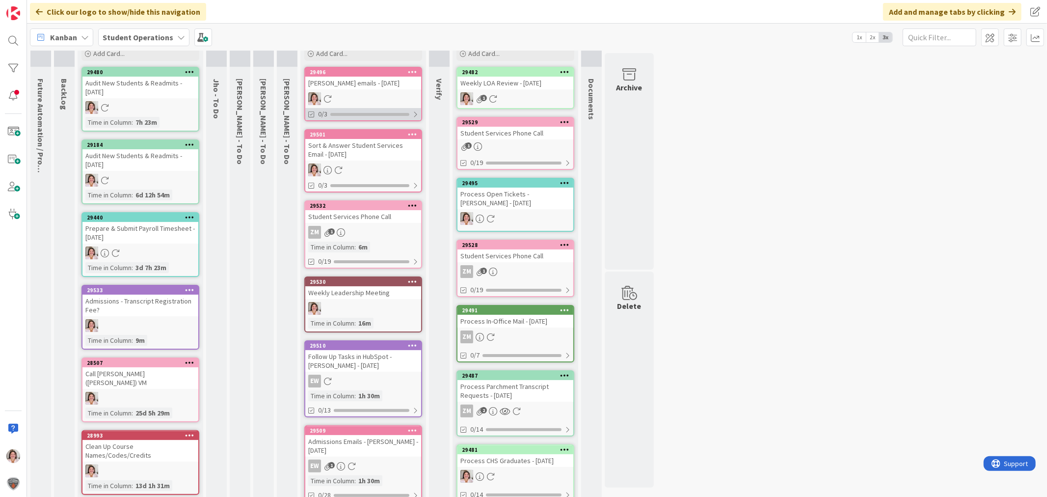
scroll to position [0, 0]
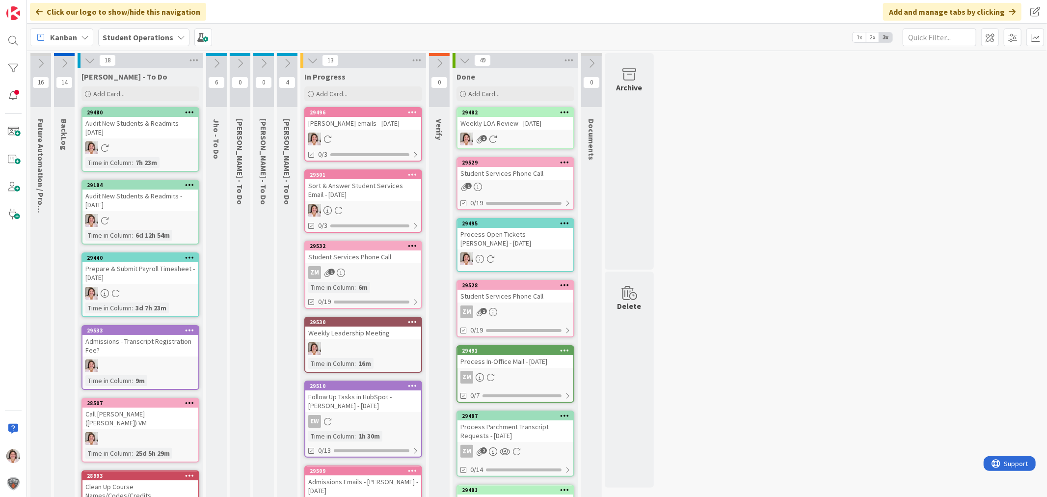
click at [396, 346] on div at bounding box center [363, 348] width 116 height 13
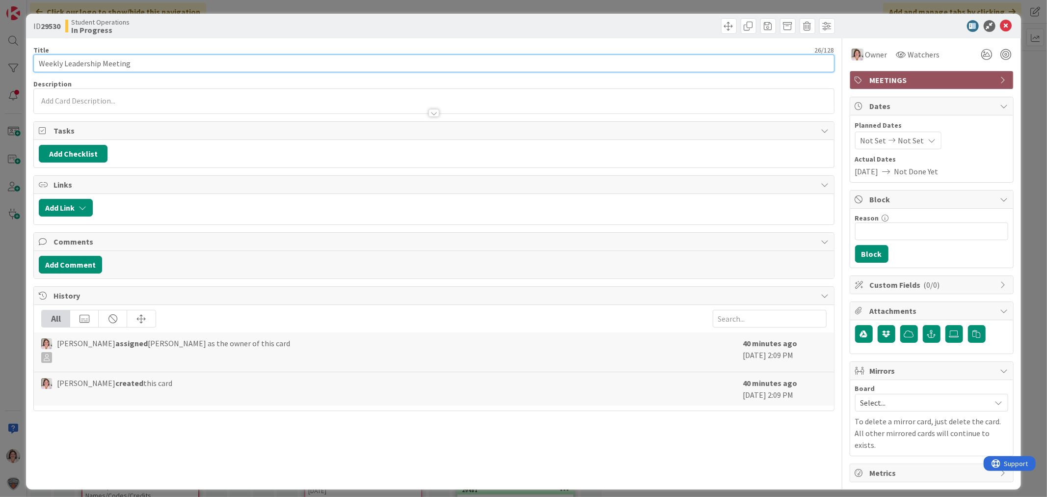
click at [193, 61] on input "Weekly Leadership Meeting" at bounding box center [433, 63] width 800 height 18
type input "Weekly Leadership Meeting - 50 Minutes"
click at [1005, 23] on icon at bounding box center [1006, 26] width 12 height 12
